Goal: Check status: Check status

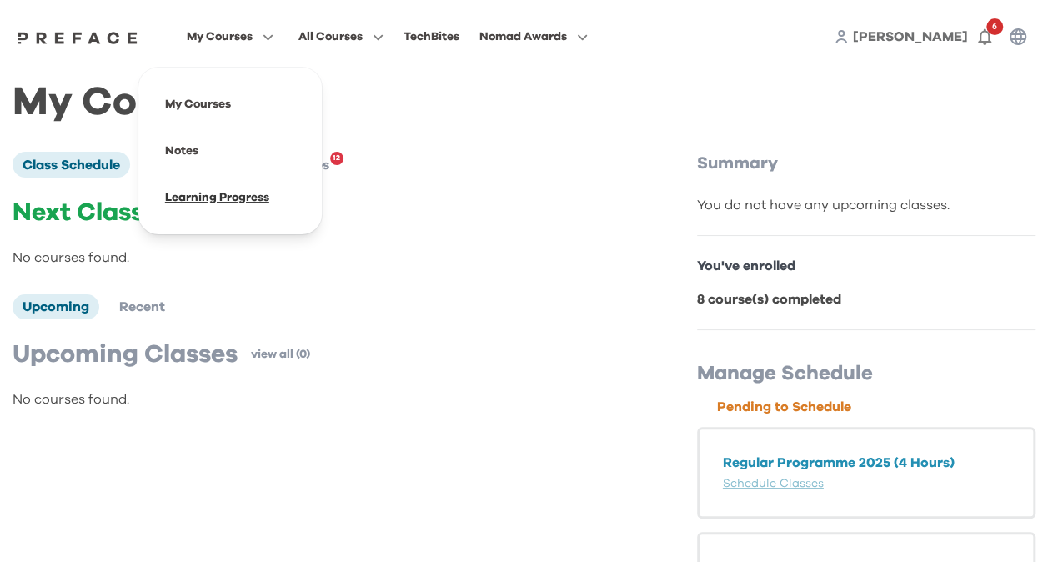
click at [207, 196] on span at bounding box center [230, 197] width 157 height 47
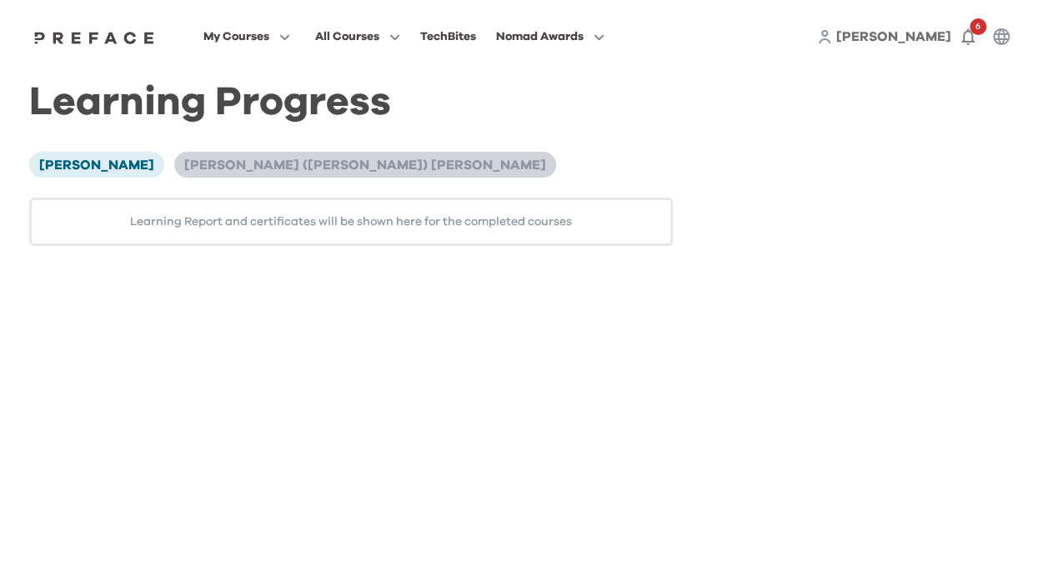
click at [235, 167] on span "[PERSON_NAME] ([PERSON_NAME]) [PERSON_NAME]" at bounding box center [365, 164] width 362 height 13
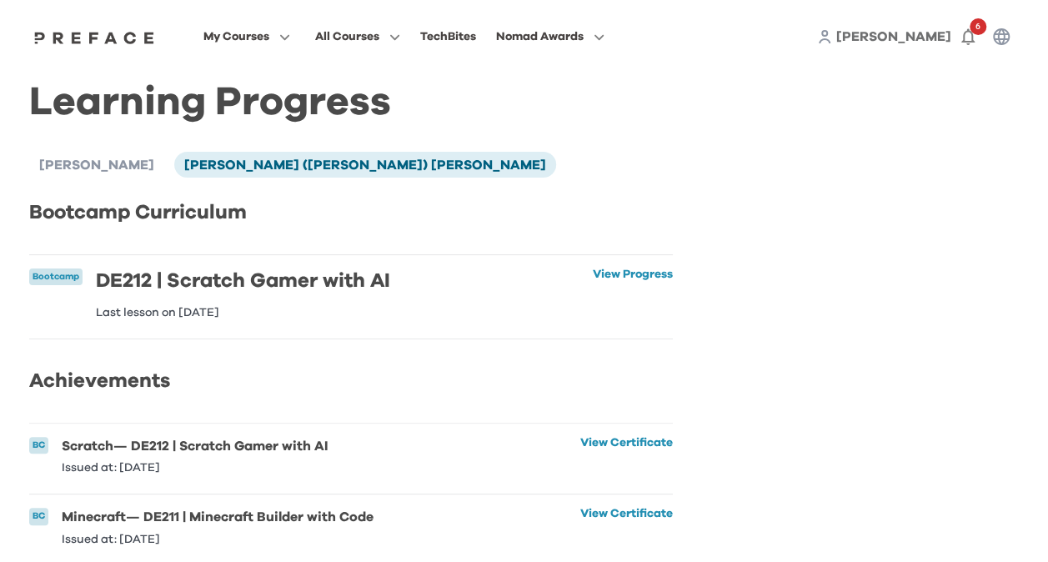
scroll to position [49, 0]
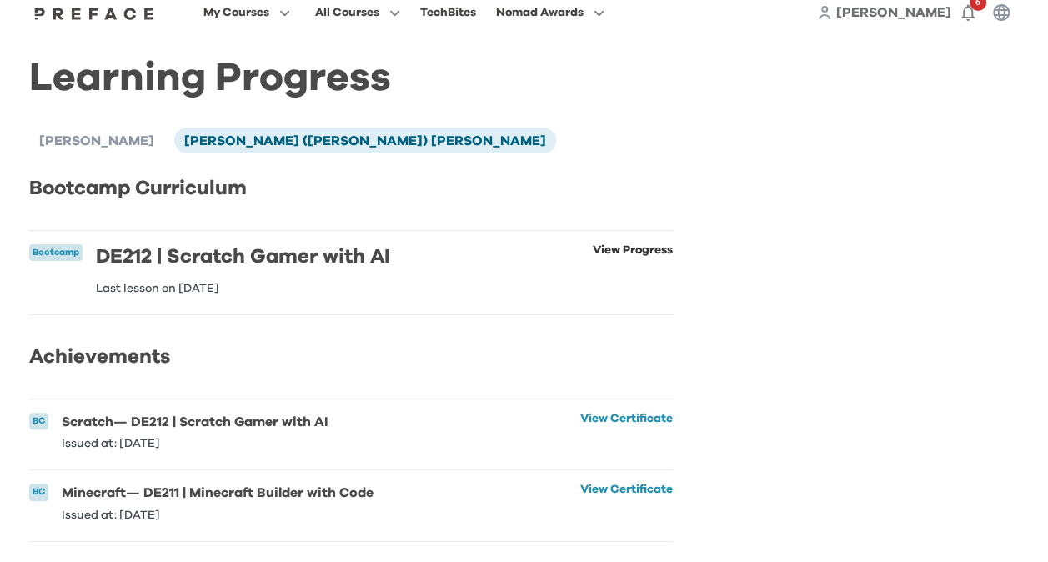
click at [623, 244] on link "View Progress" at bounding box center [633, 269] width 80 height 50
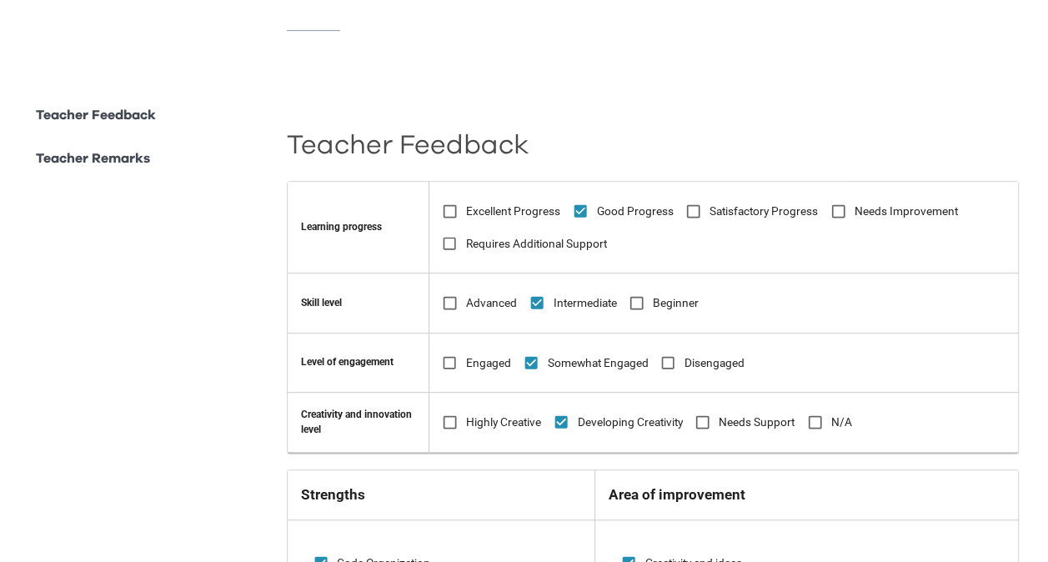
scroll to position [158, 0]
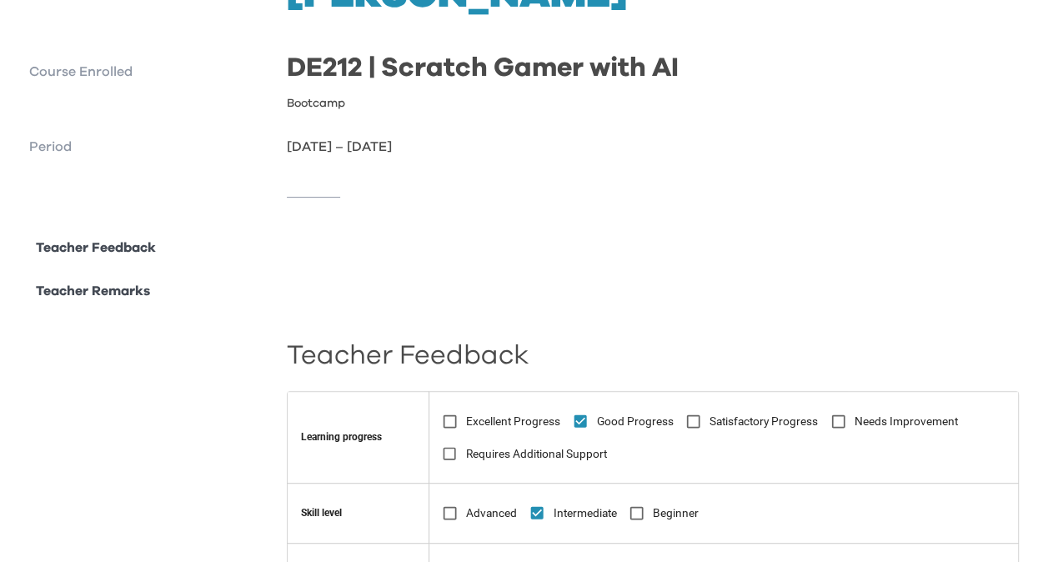
click at [913, 238] on div at bounding box center [653, 279] width 732 height 83
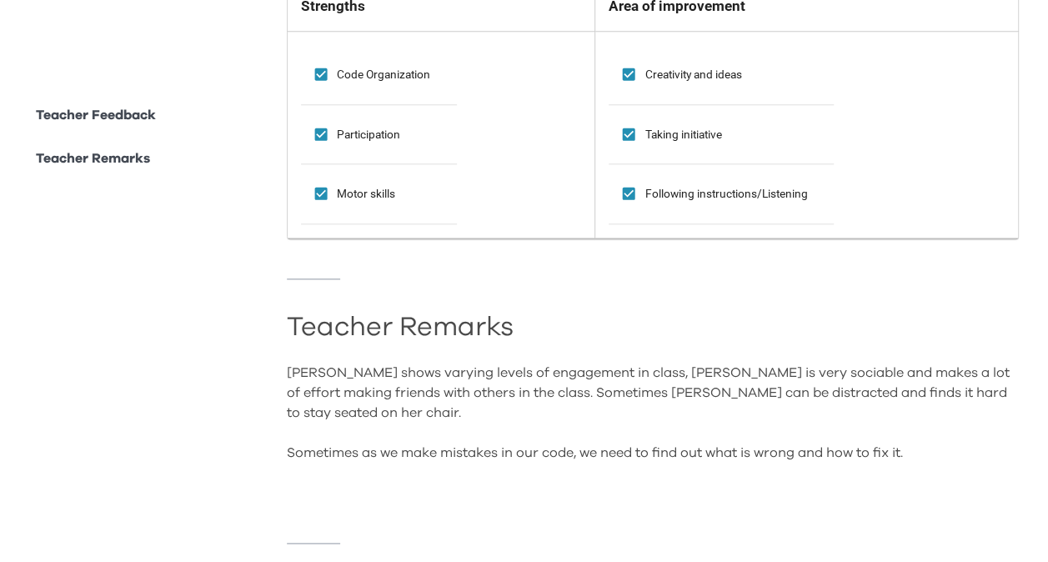
scroll to position [825, 0]
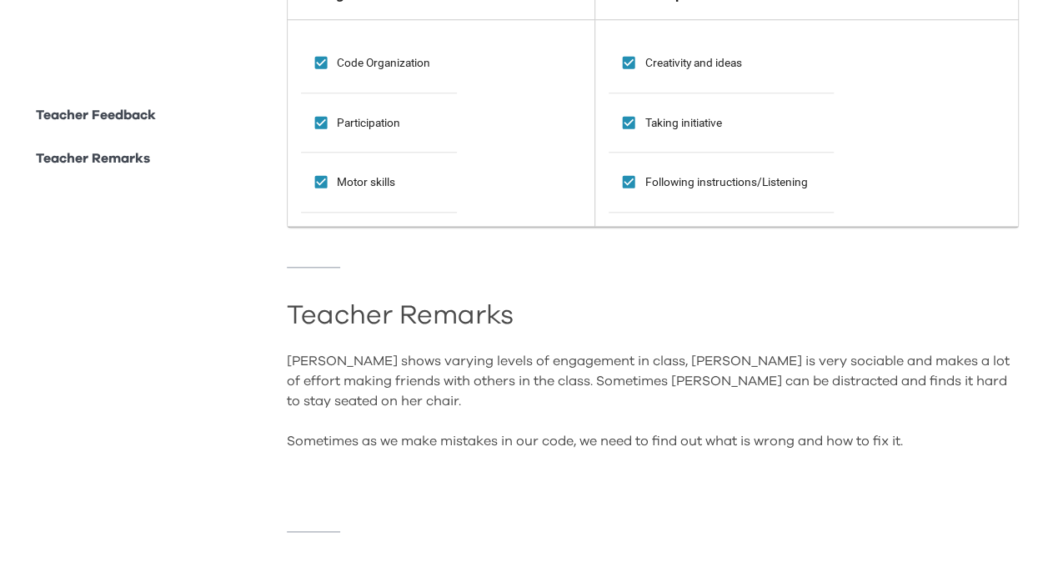
click at [848, 493] on div "Teacher Feedback Learning progress Excellent Progress Good Progress Satisfactor…" at bounding box center [653, 91] width 732 height 961
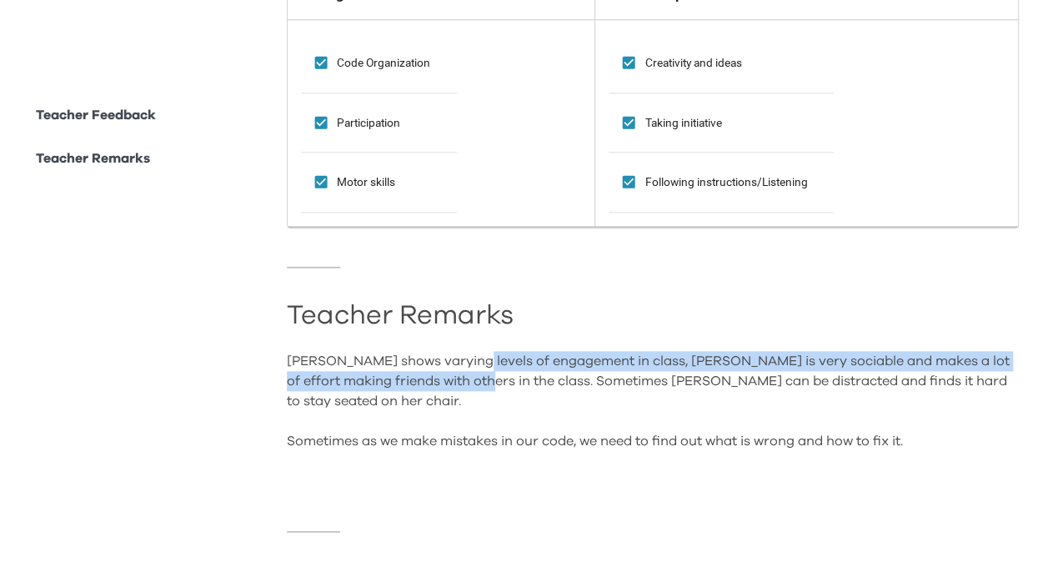
click at [470, 351] on div "Leanne shows varying levels of engagement in class, Leanne is very sociable and…" at bounding box center [653, 421] width 732 height 140
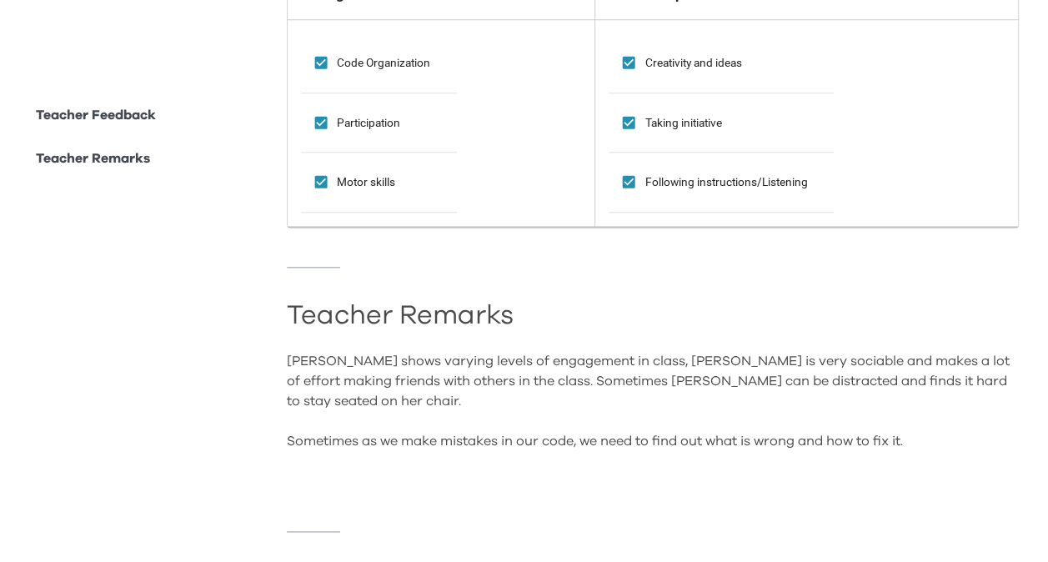
drag, startPoint x: 470, startPoint y: 327, endPoint x: 380, endPoint y: 375, distance: 102.2
click at [380, 375] on div "Leanne shows varying levels of engagement in class, Leanne is very sociable and…" at bounding box center [653, 421] width 732 height 140
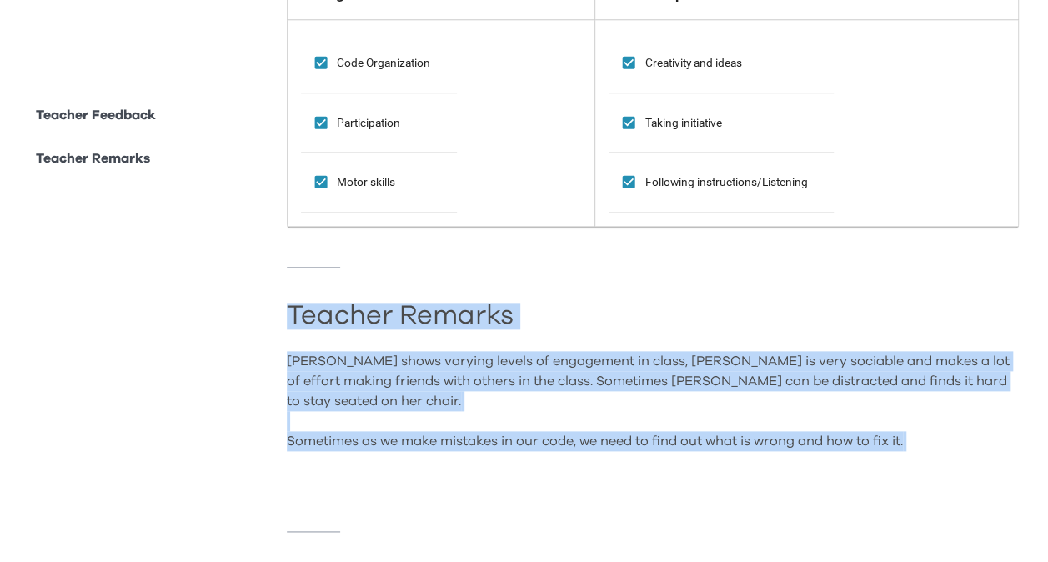
drag, startPoint x: 290, startPoint y: 272, endPoint x: 980, endPoint y: 412, distance: 704.1
click at [980, 412] on div "Teacher Remarks Leanne shows varying levels of engagement in class, Leanne is v…" at bounding box center [653, 399] width 732 height 183
click at [568, 308] on h2 "Teacher Remarks" at bounding box center [653, 316] width 732 height 17
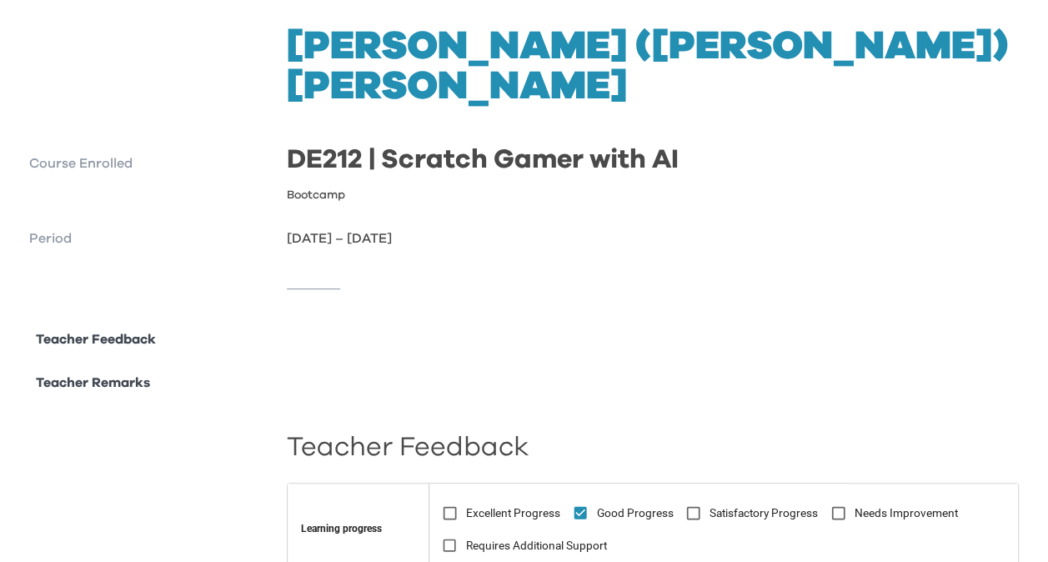
scroll to position [0, 0]
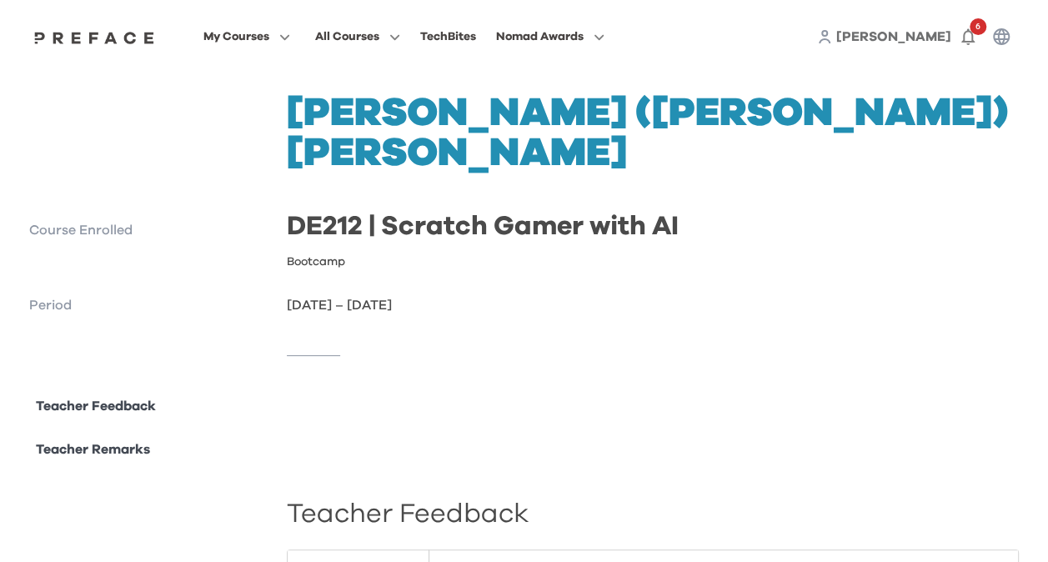
click at [586, 315] on div at bounding box center [523, 355] width 989 height 81
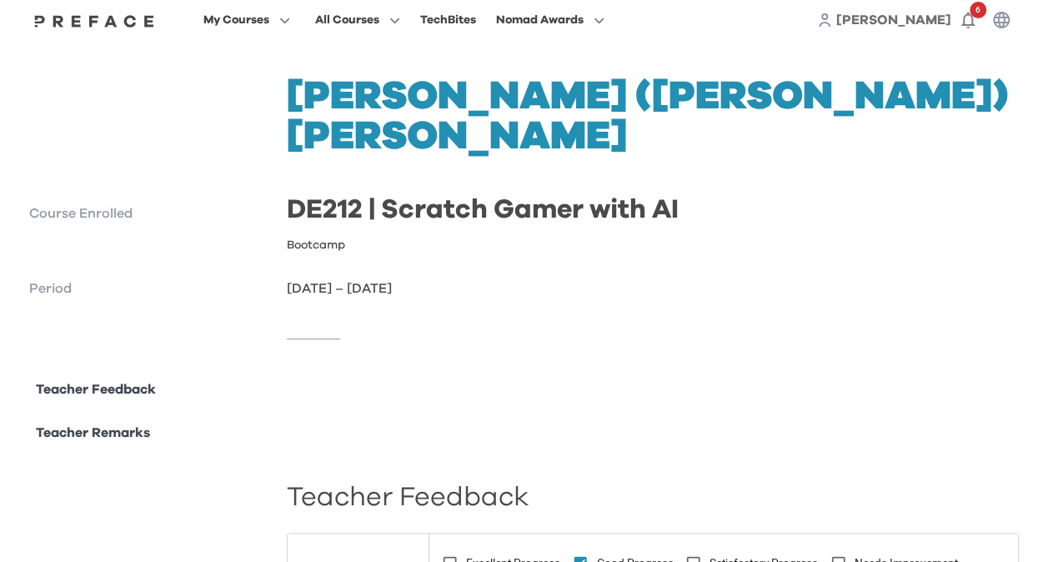
click at [515, 328] on div at bounding box center [523, 338] width 989 height 81
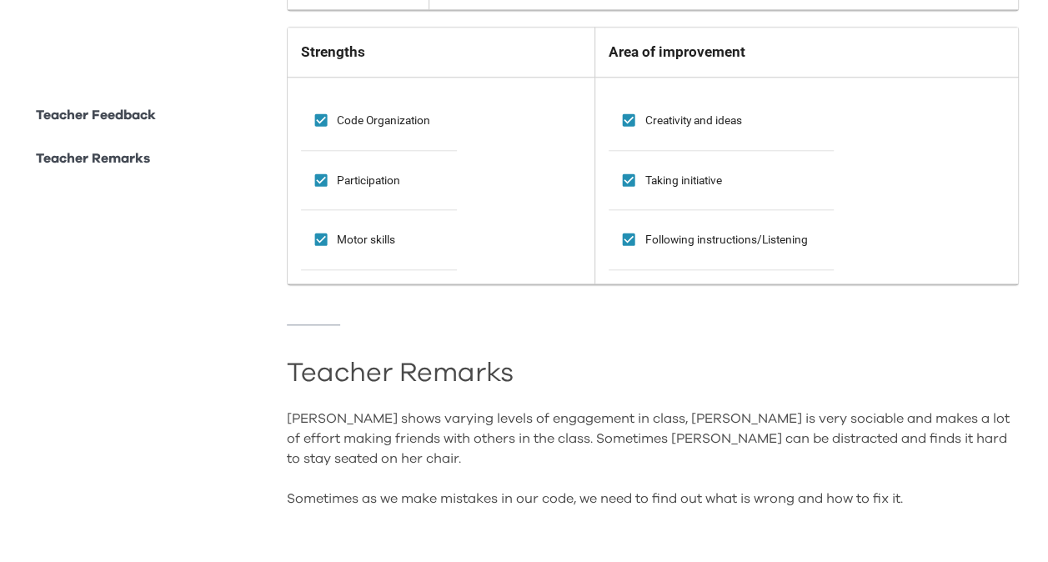
scroll to position [825, 0]
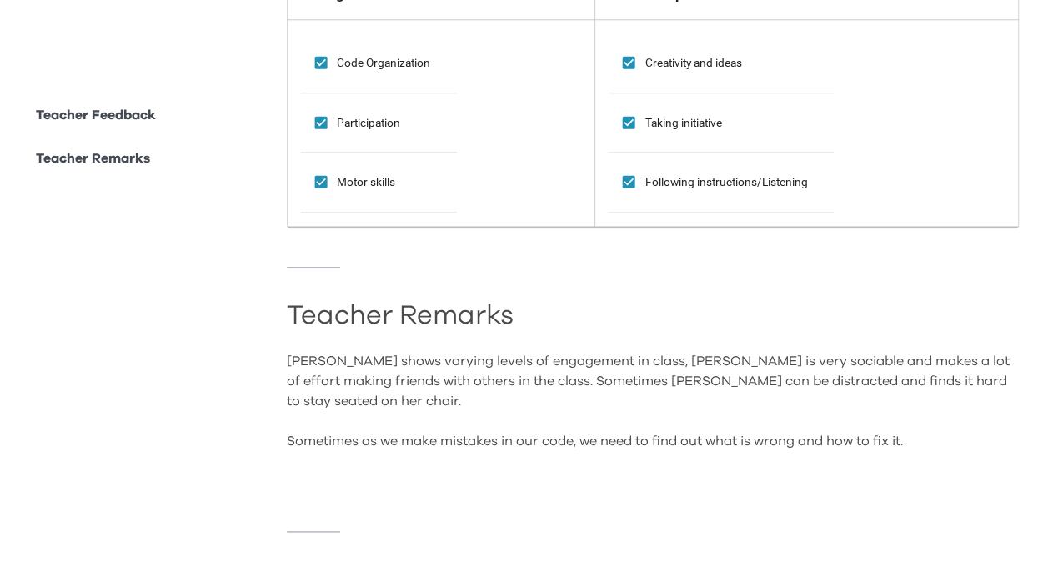
click at [280, 273] on div "**********" at bounding box center [523, 71] width 989 height 1001
click at [288, 273] on div "**********" at bounding box center [523, 71] width 989 height 1001
click at [288, 308] on h2 "Teacher Remarks" at bounding box center [653, 316] width 732 height 17
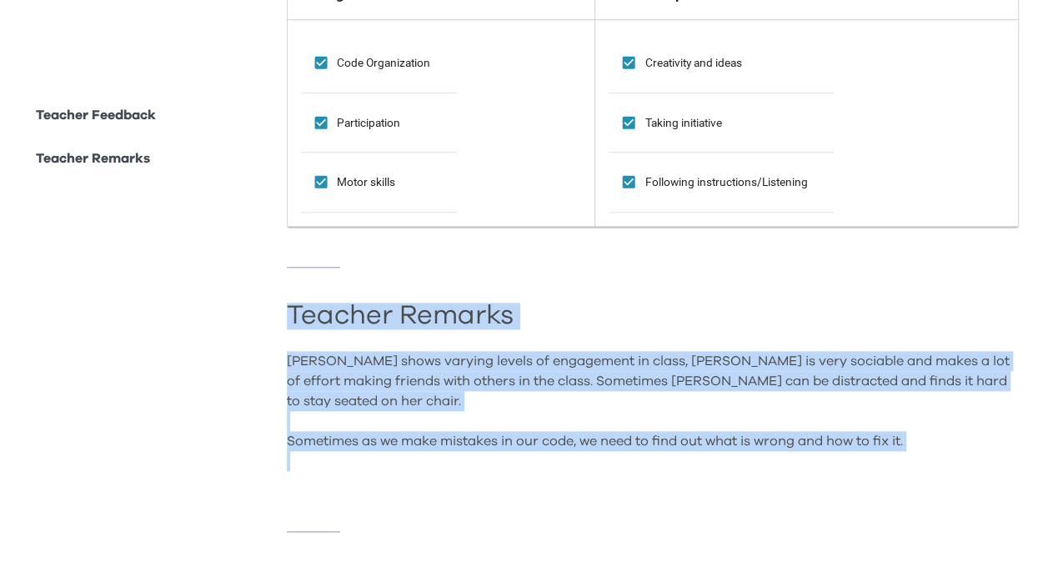
drag, startPoint x: 288, startPoint y: 273, endPoint x: 958, endPoint y: 411, distance: 684.0
click at [958, 411] on div "Teacher Remarks Leanne shows varying levels of engagement in class, Leanne is v…" at bounding box center [653, 399] width 732 height 183
copy div "Teacher Remarks Leanne shows varying levels of engagement in class, Leanne is v…"
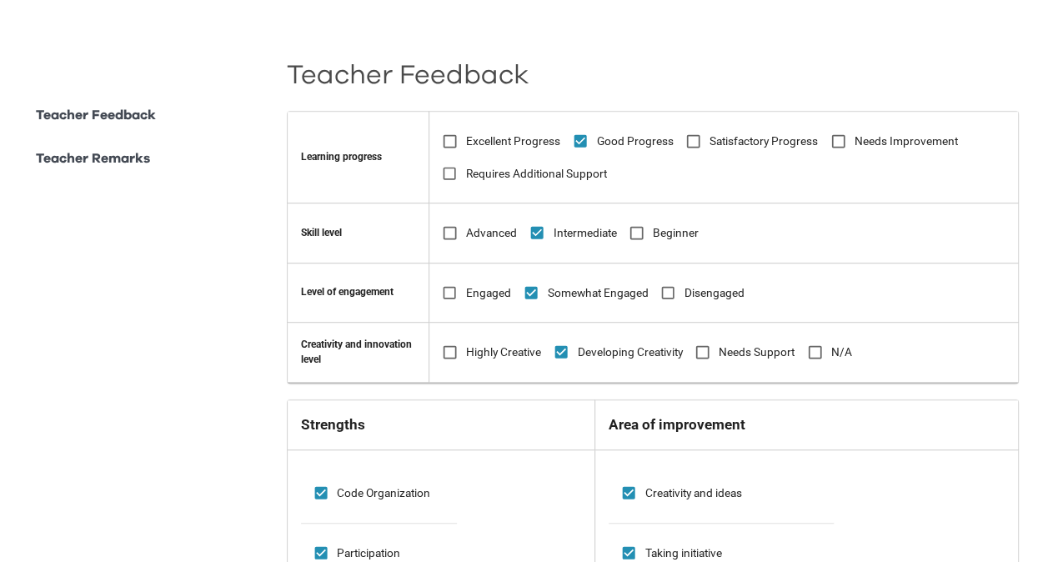
scroll to position [408, 0]
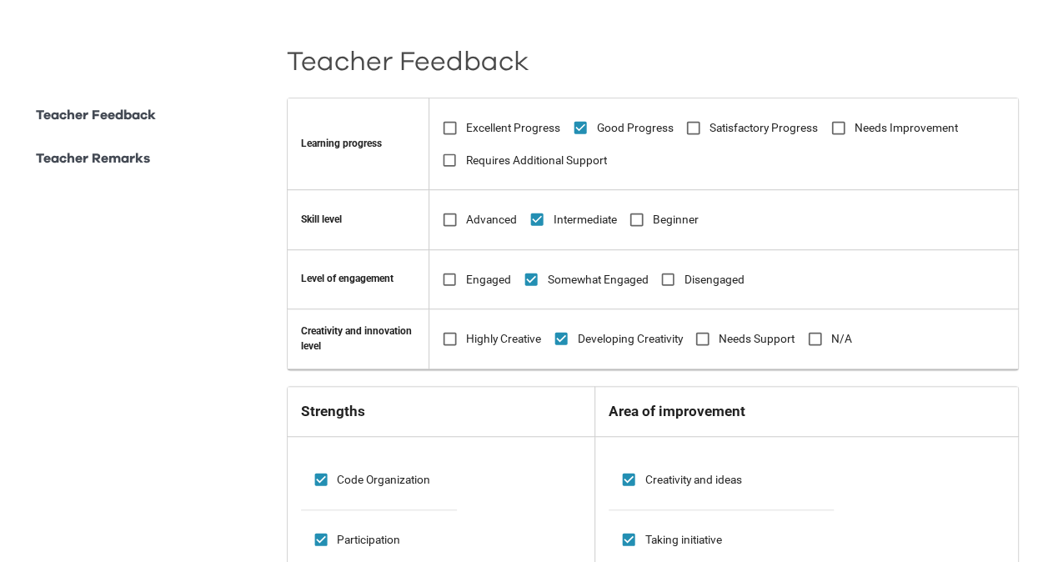
click at [173, 502] on div "**********" at bounding box center [523, 487] width 989 height 1001
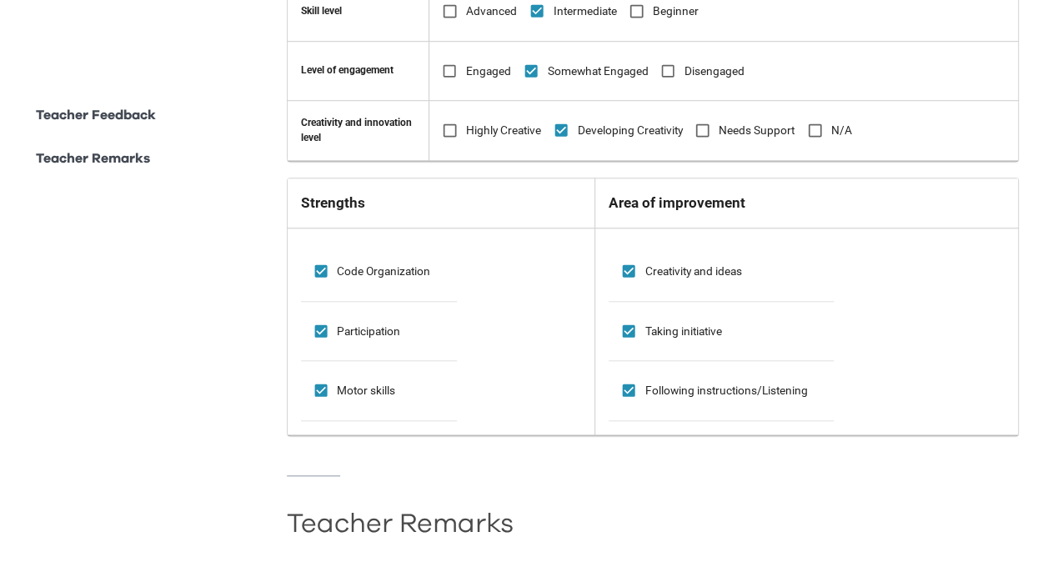
scroll to position [658, 0]
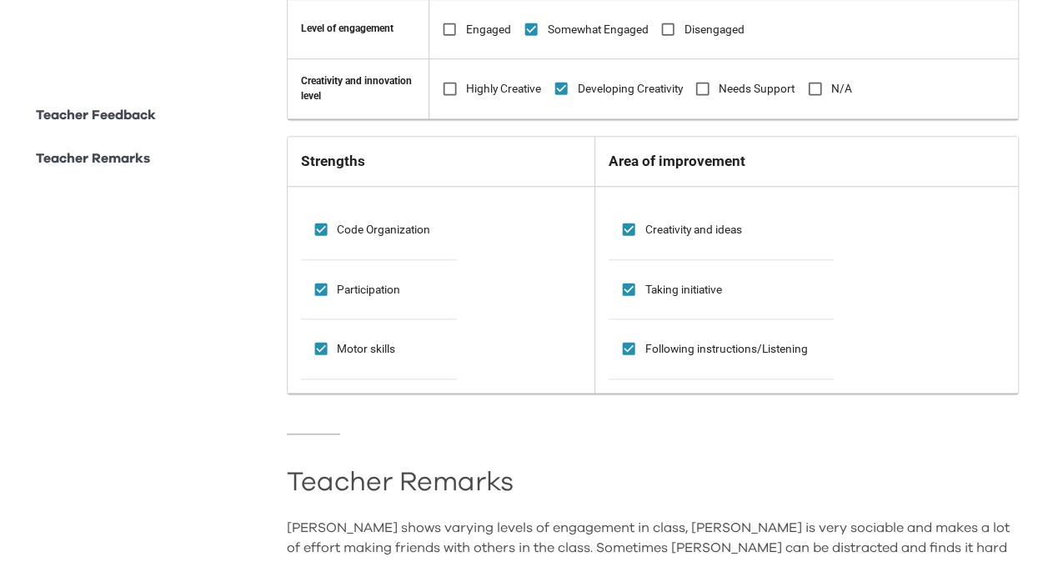
click at [138, 113] on p "Teacher Feedback" at bounding box center [96, 115] width 120 height 20
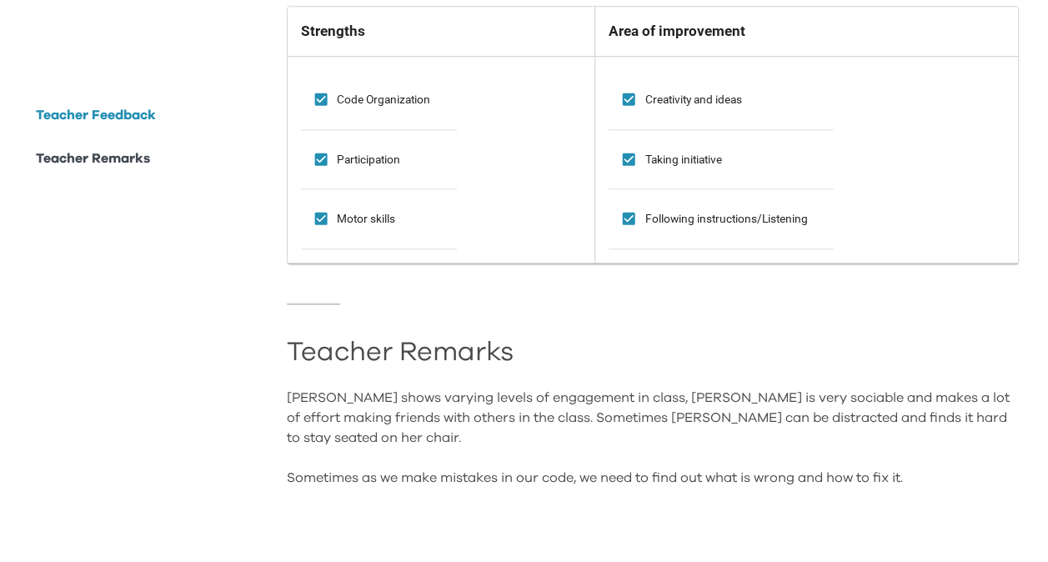
scroll to position [825, 0]
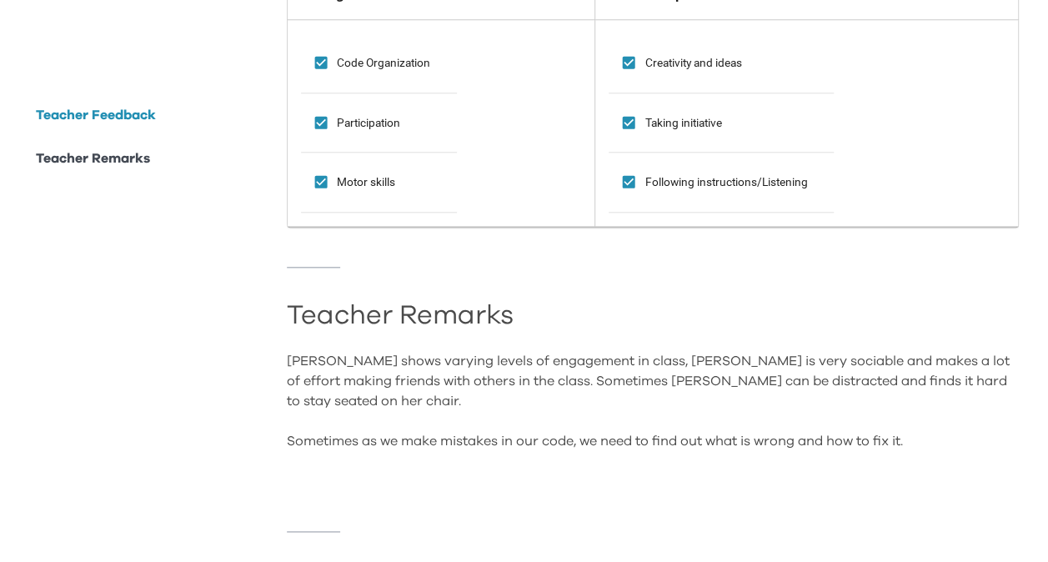
click at [93, 163] on p "Teacher Remarks" at bounding box center [93, 158] width 114 height 20
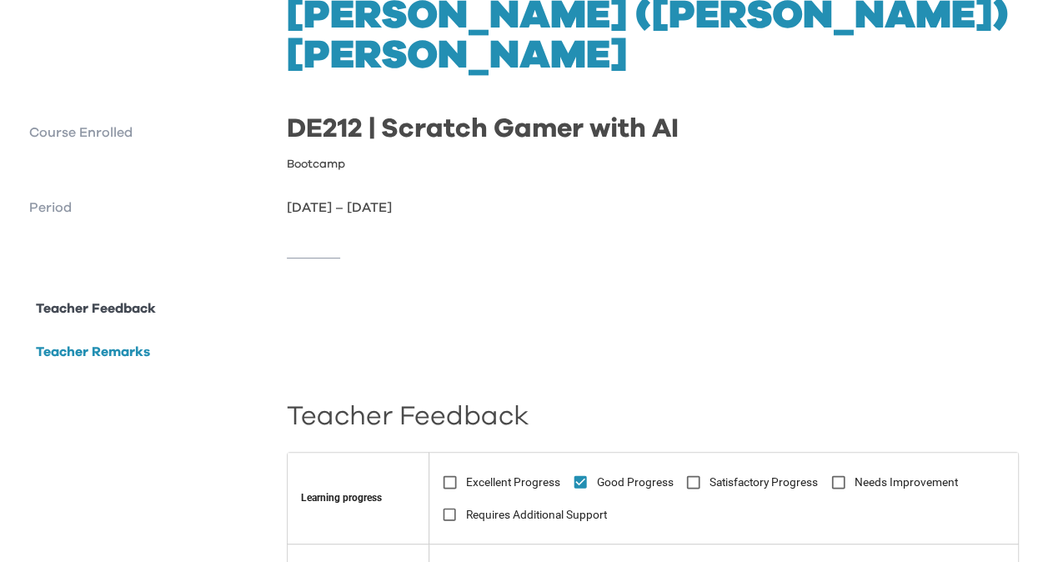
scroll to position [0, 0]
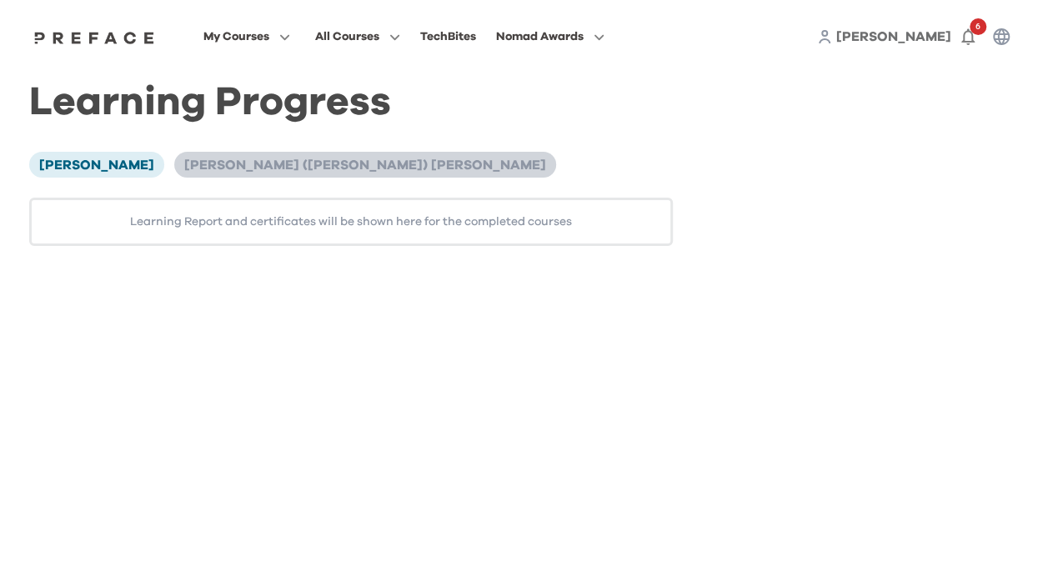
click at [174, 162] on li "Tsz Ching (Leanne) Leung" at bounding box center [365, 164] width 382 height 25
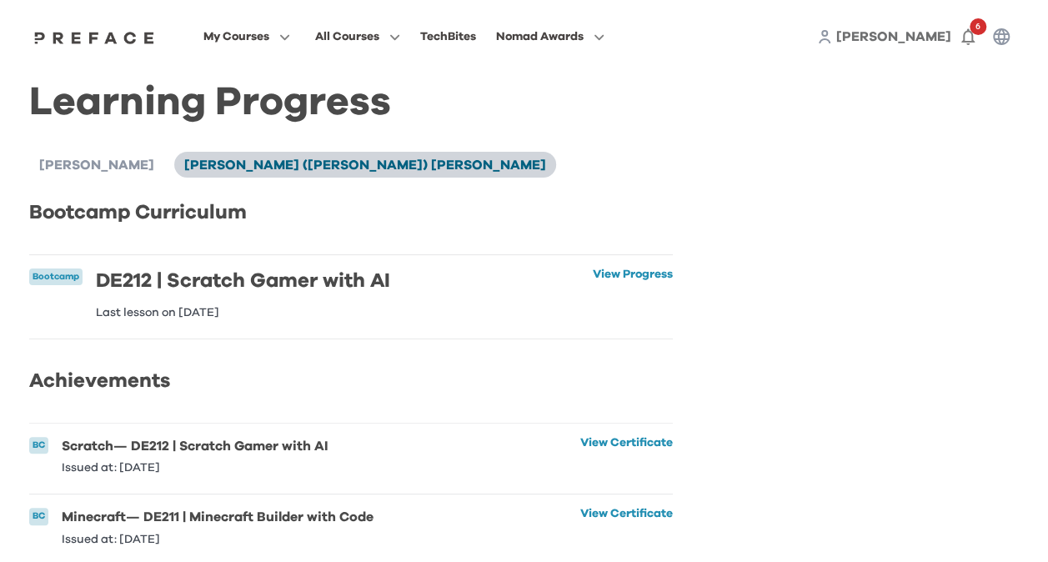
scroll to position [49, 0]
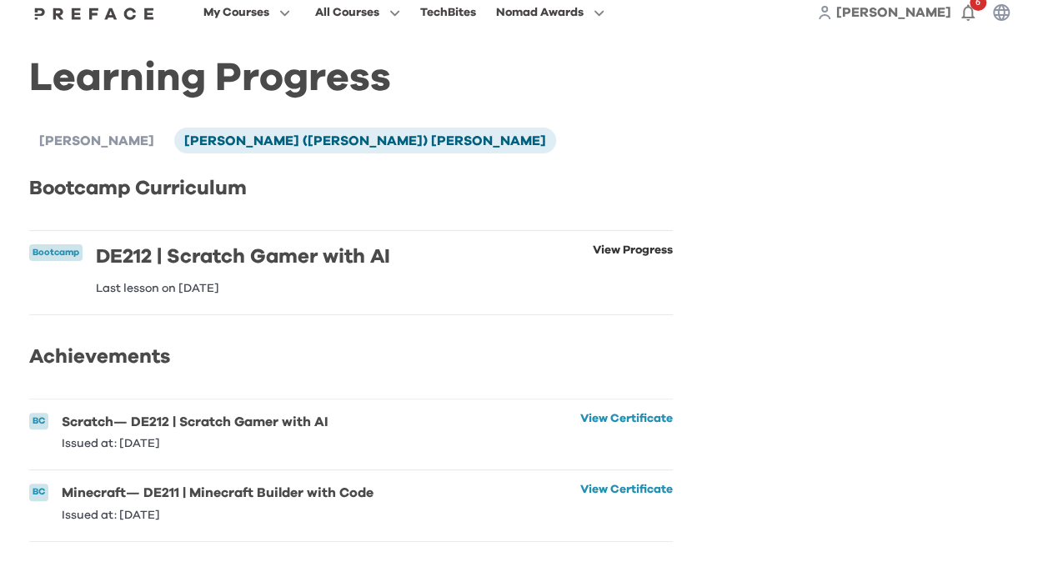
click at [613, 244] on link "View Progress" at bounding box center [633, 269] width 80 height 50
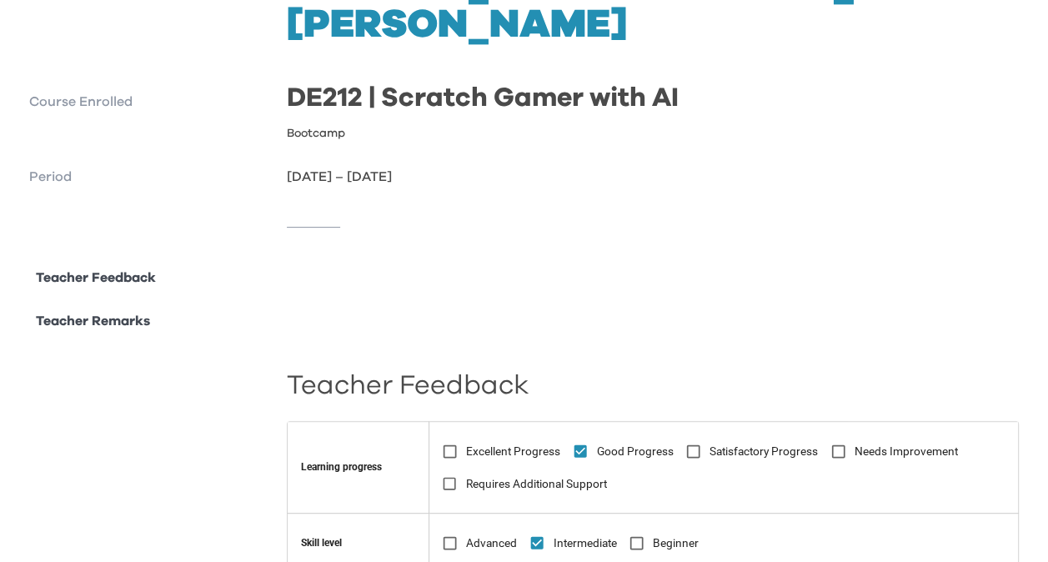
scroll to position [333, 0]
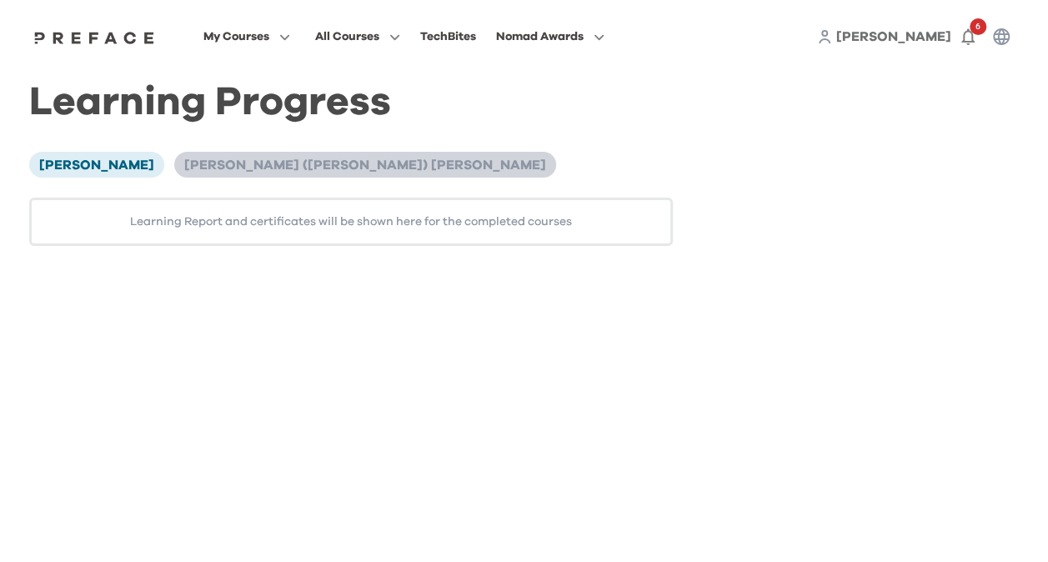
click at [188, 163] on span "Tsz Ching (Leanne) Leung" at bounding box center [365, 164] width 362 height 13
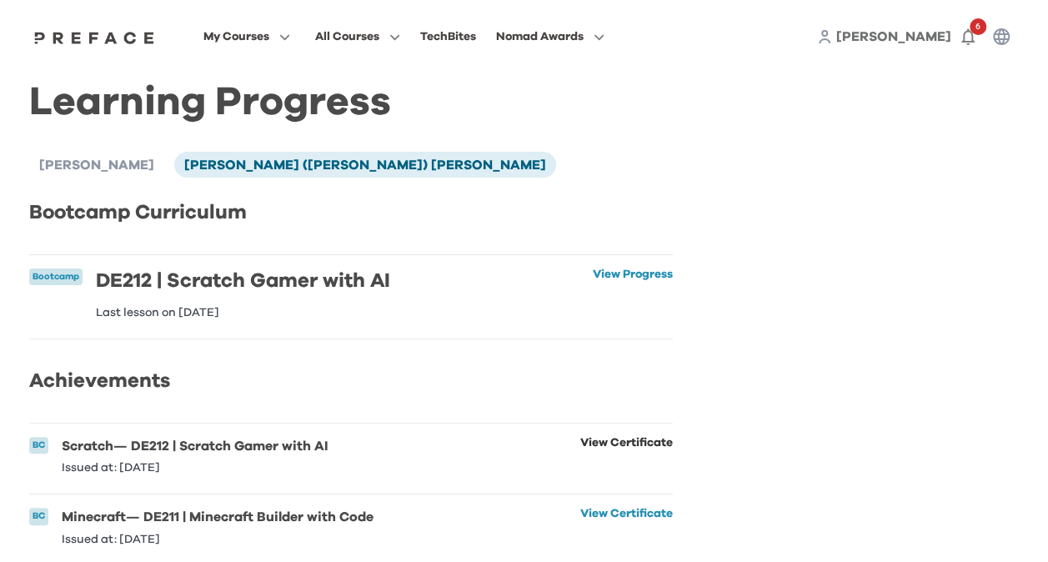
click at [625, 456] on link "View Certificate" at bounding box center [626, 455] width 93 height 37
click at [470, 370] on div "Christy Yuen Tsz Ching (Leanne) Leung Bootcamp Curriculum Bootcamp DE212 | Scra…" at bounding box center [350, 358] width 643 height 413
click at [605, 528] on link "View Certificate" at bounding box center [626, 526] width 93 height 37
drag, startPoint x: 487, startPoint y: 153, endPoint x: 487, endPoint y: 143, distance: 10.0
click at [487, 152] on div "Christy Yuen Tsz Ching (Leanne) Leung" at bounding box center [350, 164] width 643 height 25
